Goal: Information Seeking & Learning: Learn about a topic

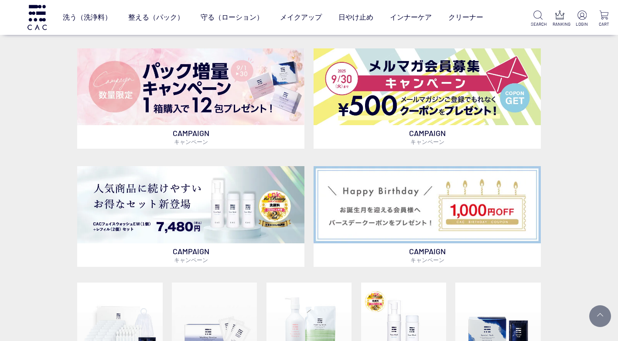
scroll to position [523, 0]
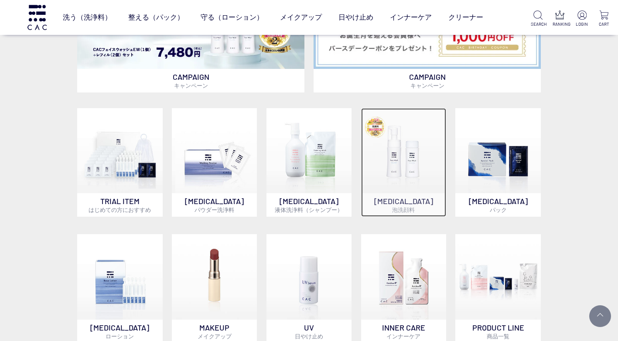
click at [412, 173] on img at bounding box center [403, 150] width 85 height 85
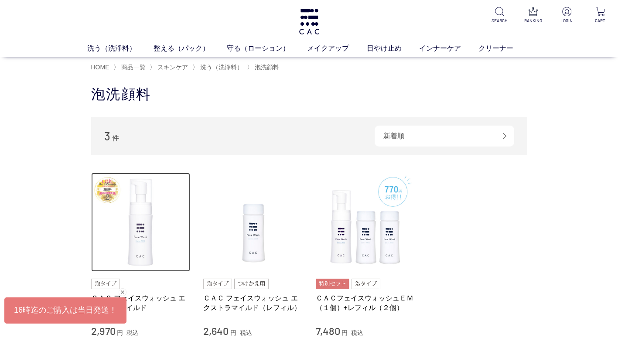
click at [149, 221] on img at bounding box center [140, 222] width 99 height 99
click at [146, 238] on img at bounding box center [140, 222] width 99 height 99
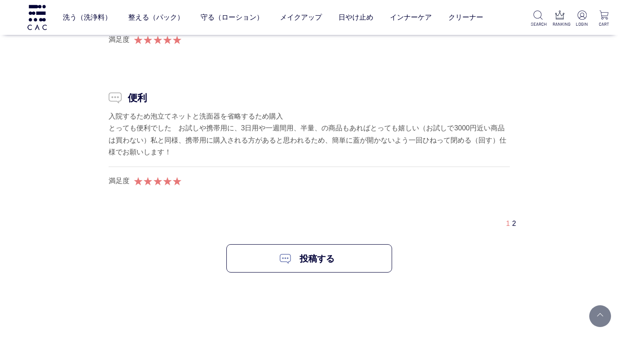
scroll to position [8241, 0]
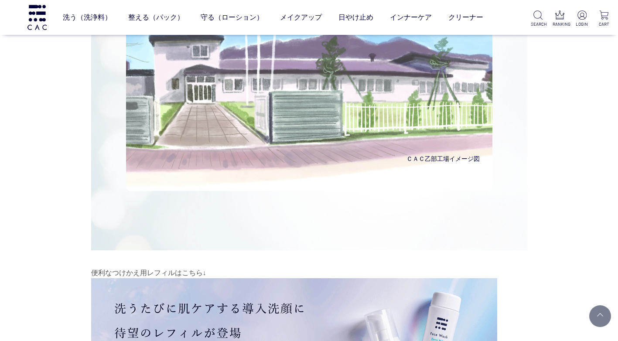
scroll to position [3183, 0]
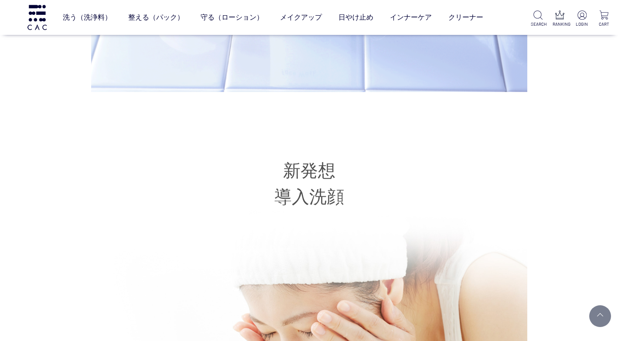
drag, startPoint x: 620, startPoint y: 122, endPoint x: 536, endPoint y: 268, distance: 168.6
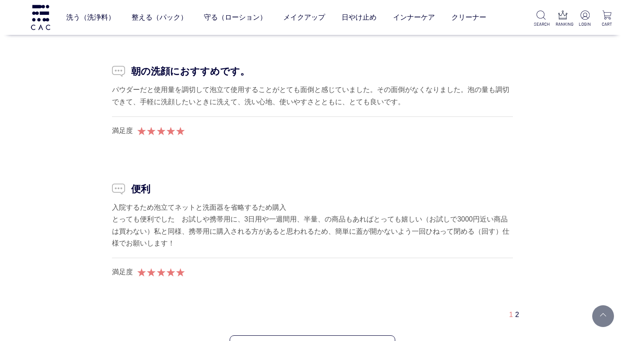
scroll to position [8358, 0]
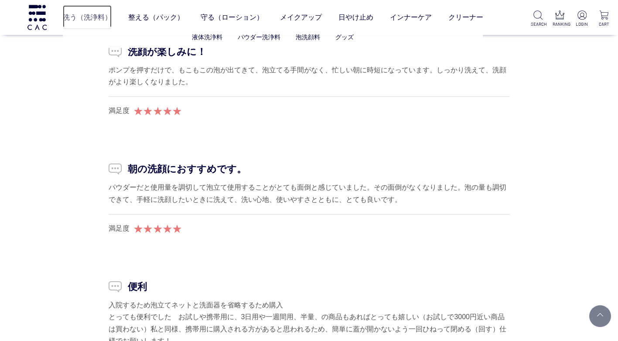
click at [90, 18] on link "洗う（洗浄料）" at bounding box center [87, 17] width 49 height 24
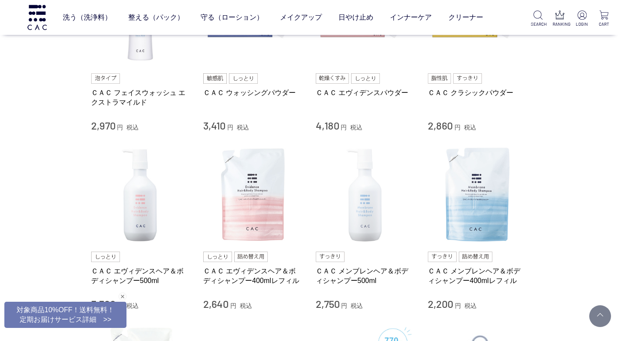
scroll to position [480, 0]
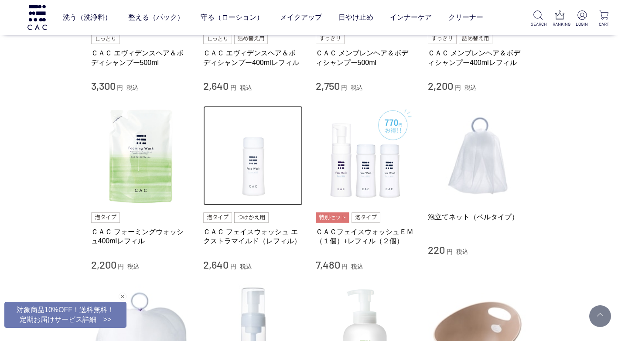
click at [231, 182] on img at bounding box center [252, 155] width 99 height 99
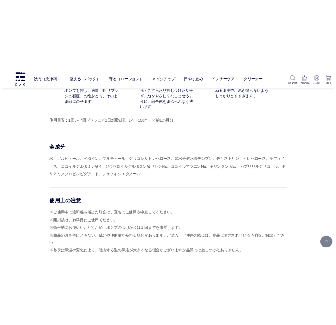
scroll to position [7064, 0]
